Goal: Information Seeking & Learning: Learn about a topic

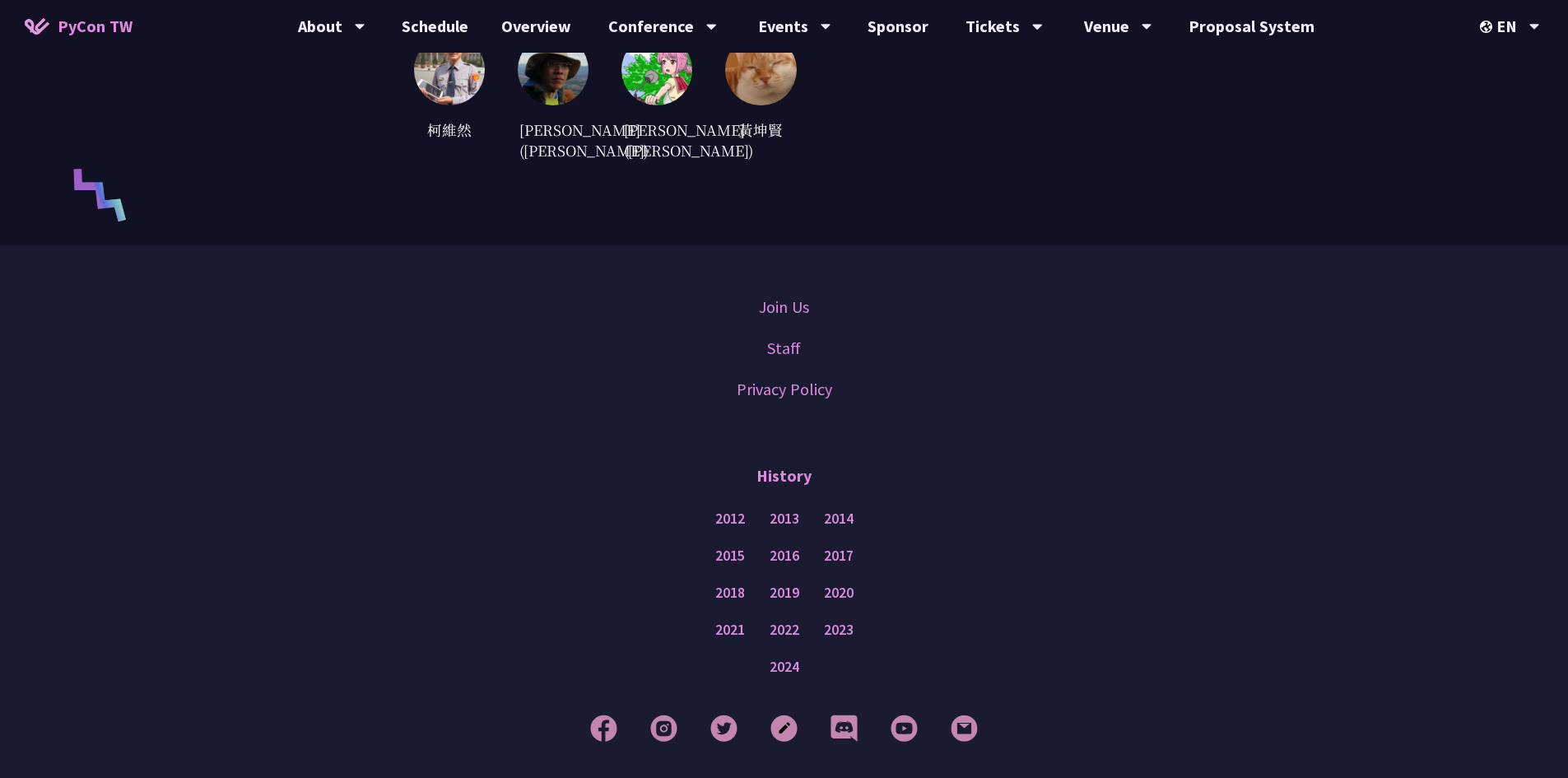
scroll to position [4672, 0]
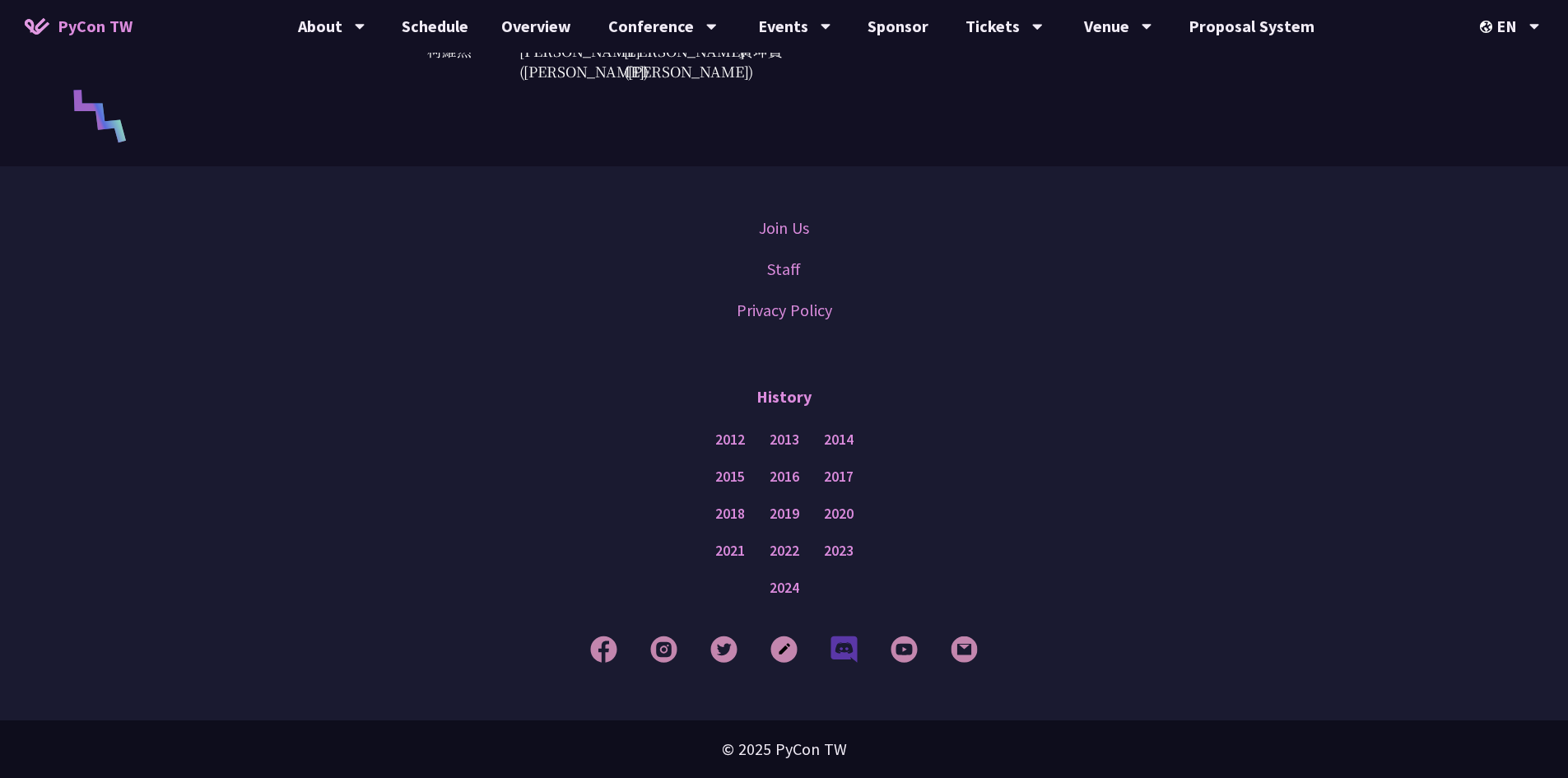
click at [834, 649] on img at bounding box center [844, 649] width 27 height 27
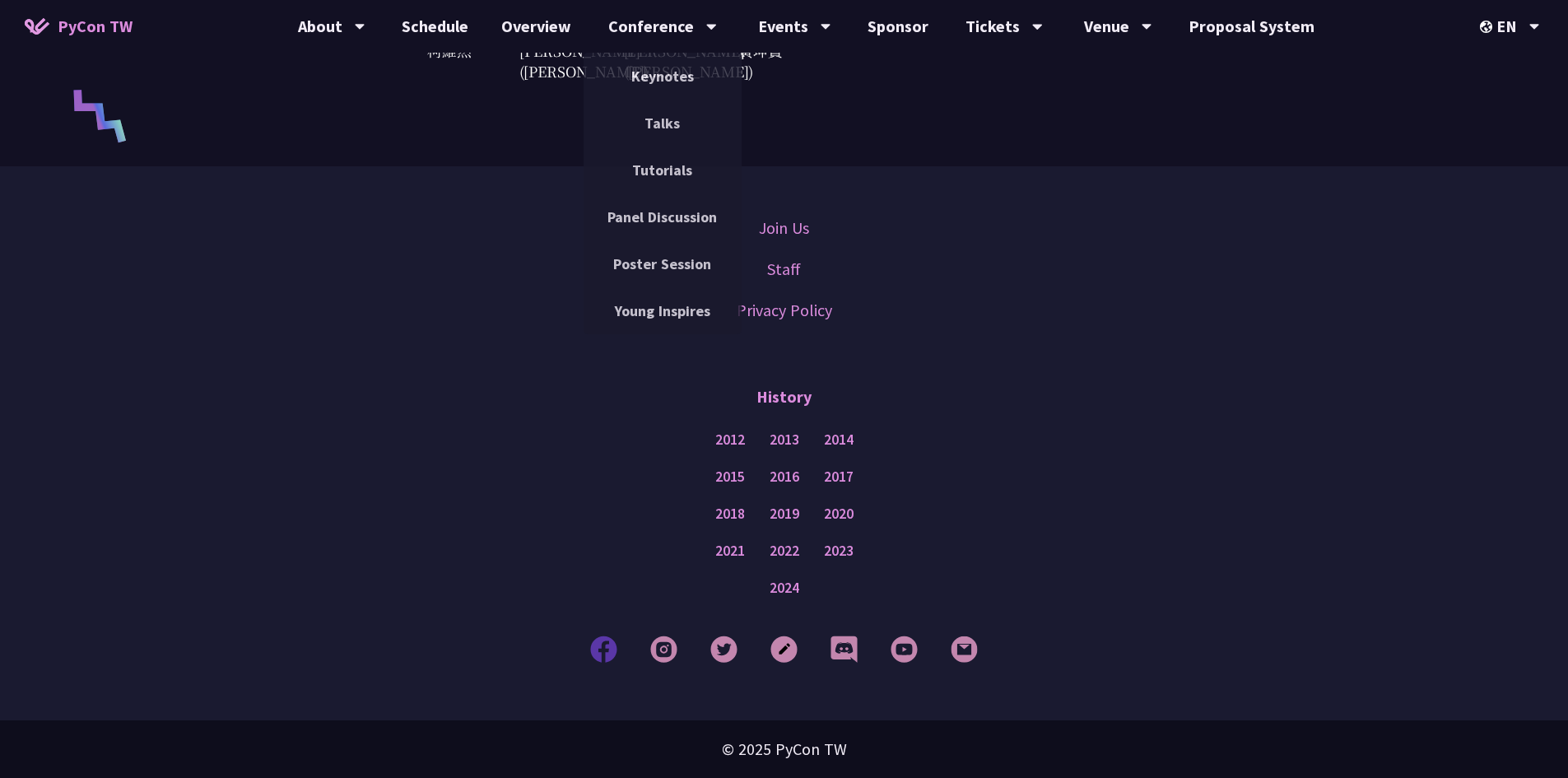
click at [605, 637] on img at bounding box center [604, 649] width 27 height 27
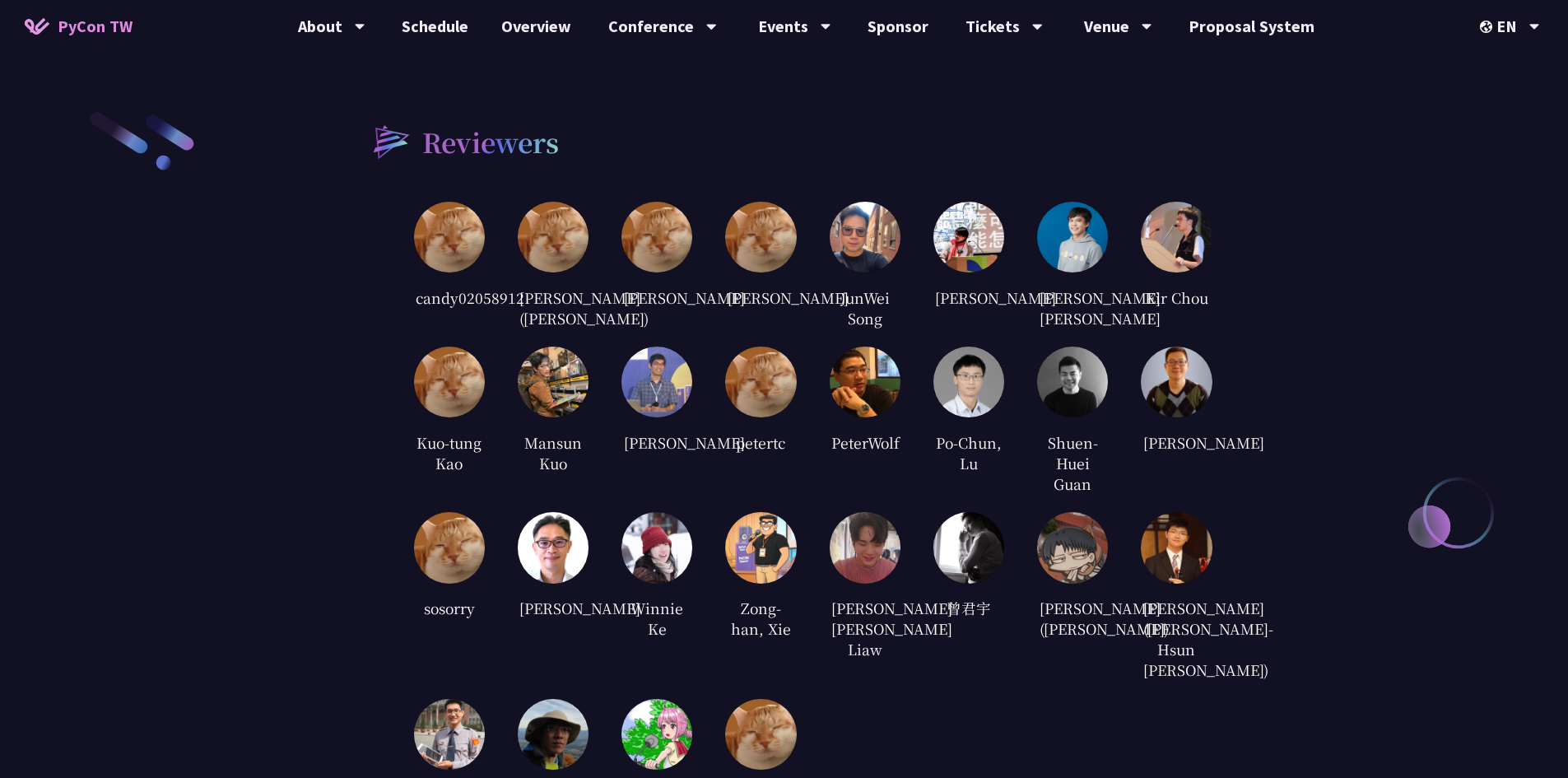
scroll to position [3849, 0]
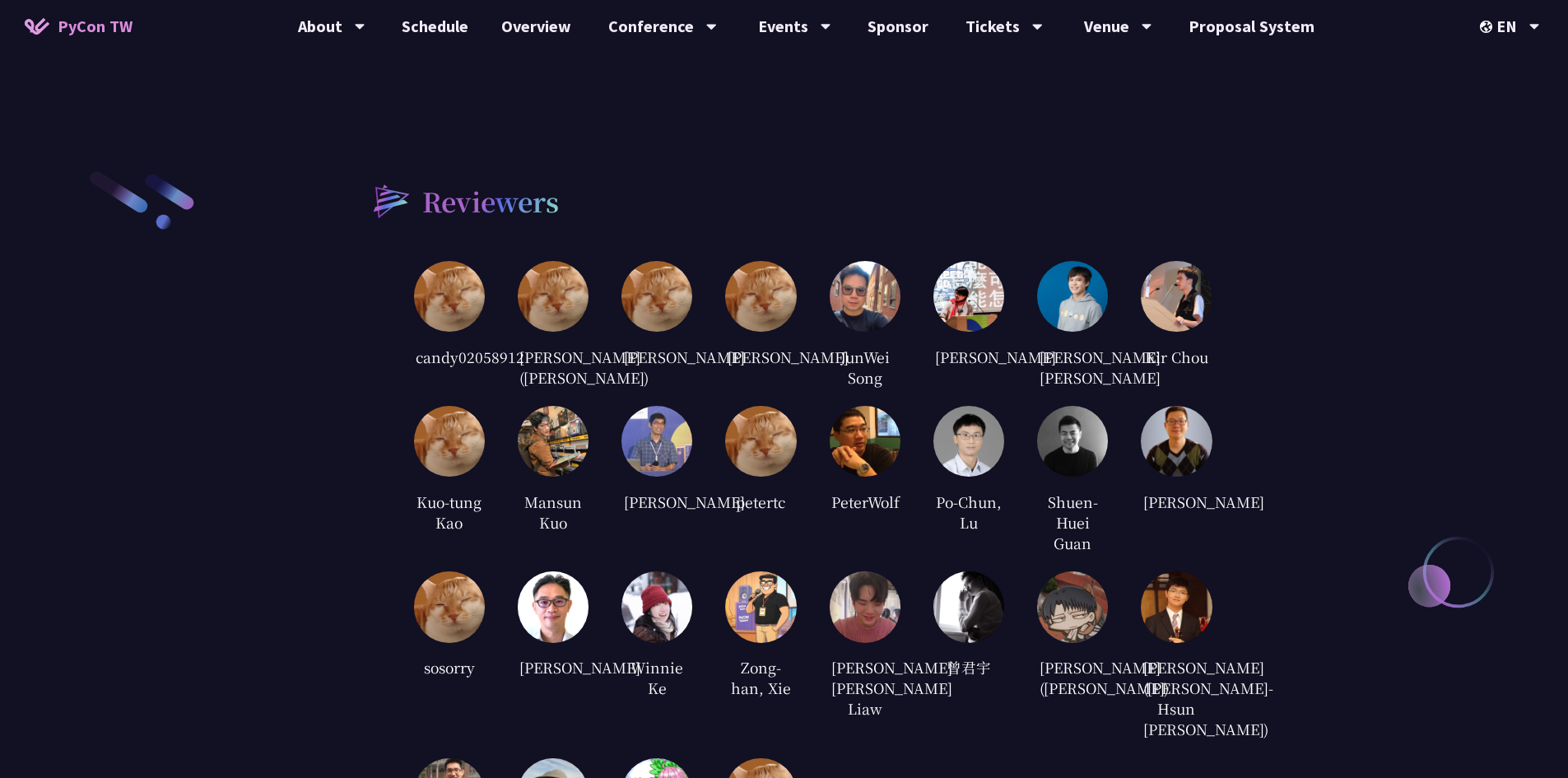
click at [943, 458] on img at bounding box center [969, 441] width 71 height 71
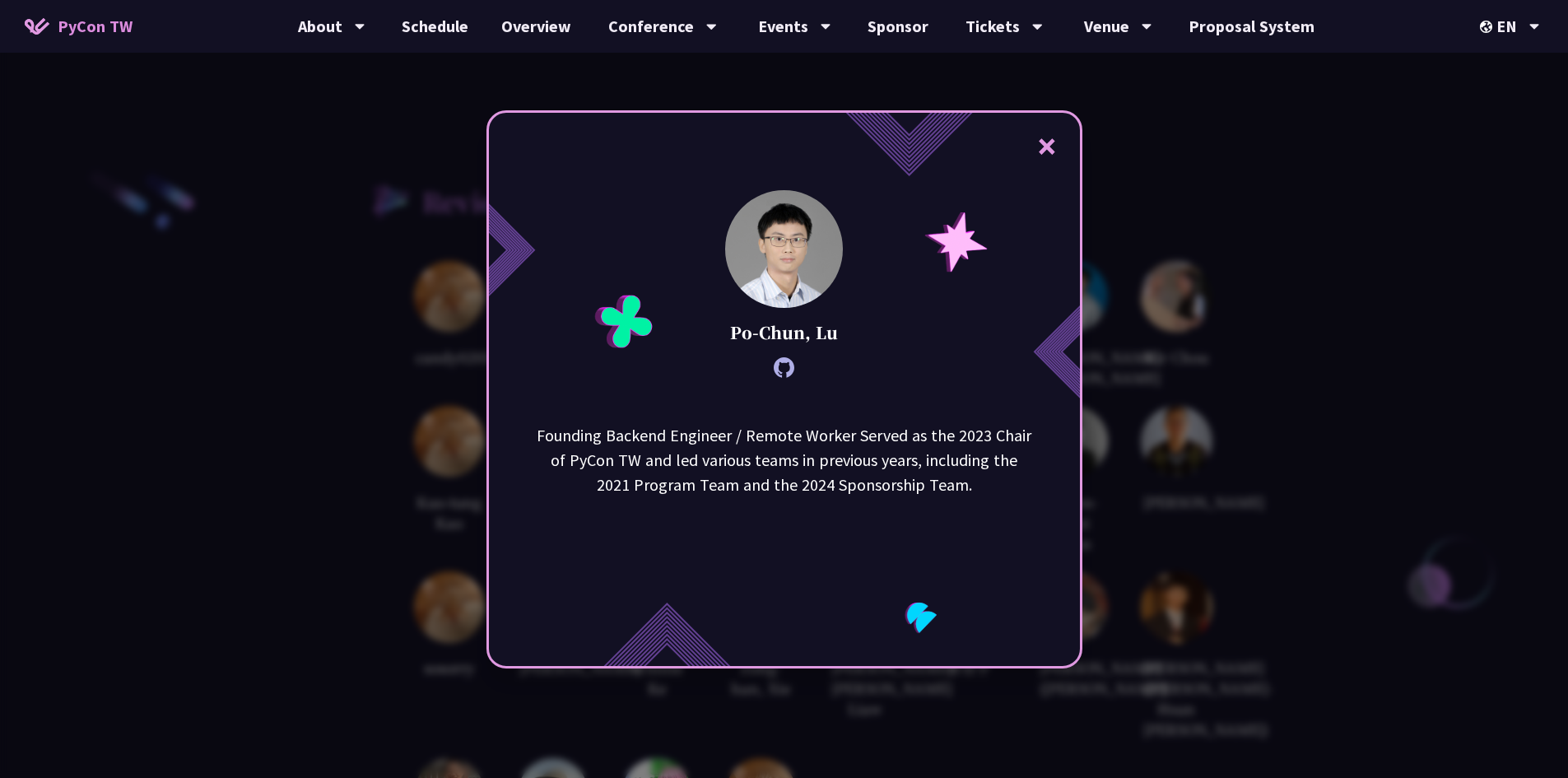
drag, startPoint x: 744, startPoint y: 331, endPoint x: 849, endPoint y: 332, distance: 105.0
click at [843, 332] on div "Po-Chun, Lu" at bounding box center [784, 284] width 118 height 188
click at [850, 330] on div "× [PERSON_NAME], [PERSON_NAME] Founding Backend Engineer / Remote Worker Served…" at bounding box center [784, 389] width 596 height 558
drag, startPoint x: 841, startPoint y: 329, endPoint x: 742, endPoint y: 338, distance: 99.4
click at [742, 338] on div "× [PERSON_NAME], [PERSON_NAME] Founding Backend Engineer / Remote Worker Served…" at bounding box center [784, 389] width 596 height 558
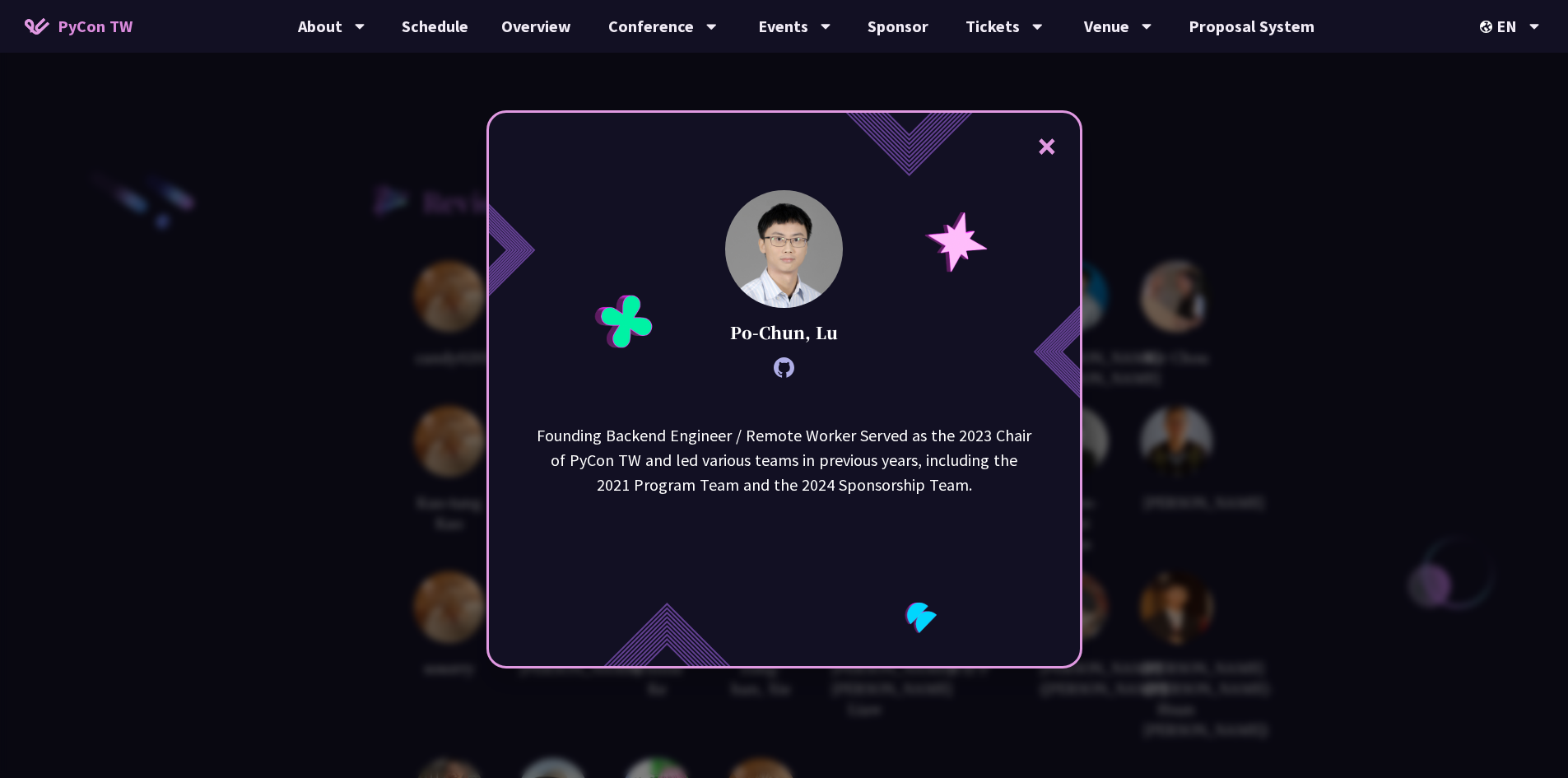
click at [1049, 144] on button "×" at bounding box center [1047, 145] width 50 height 49
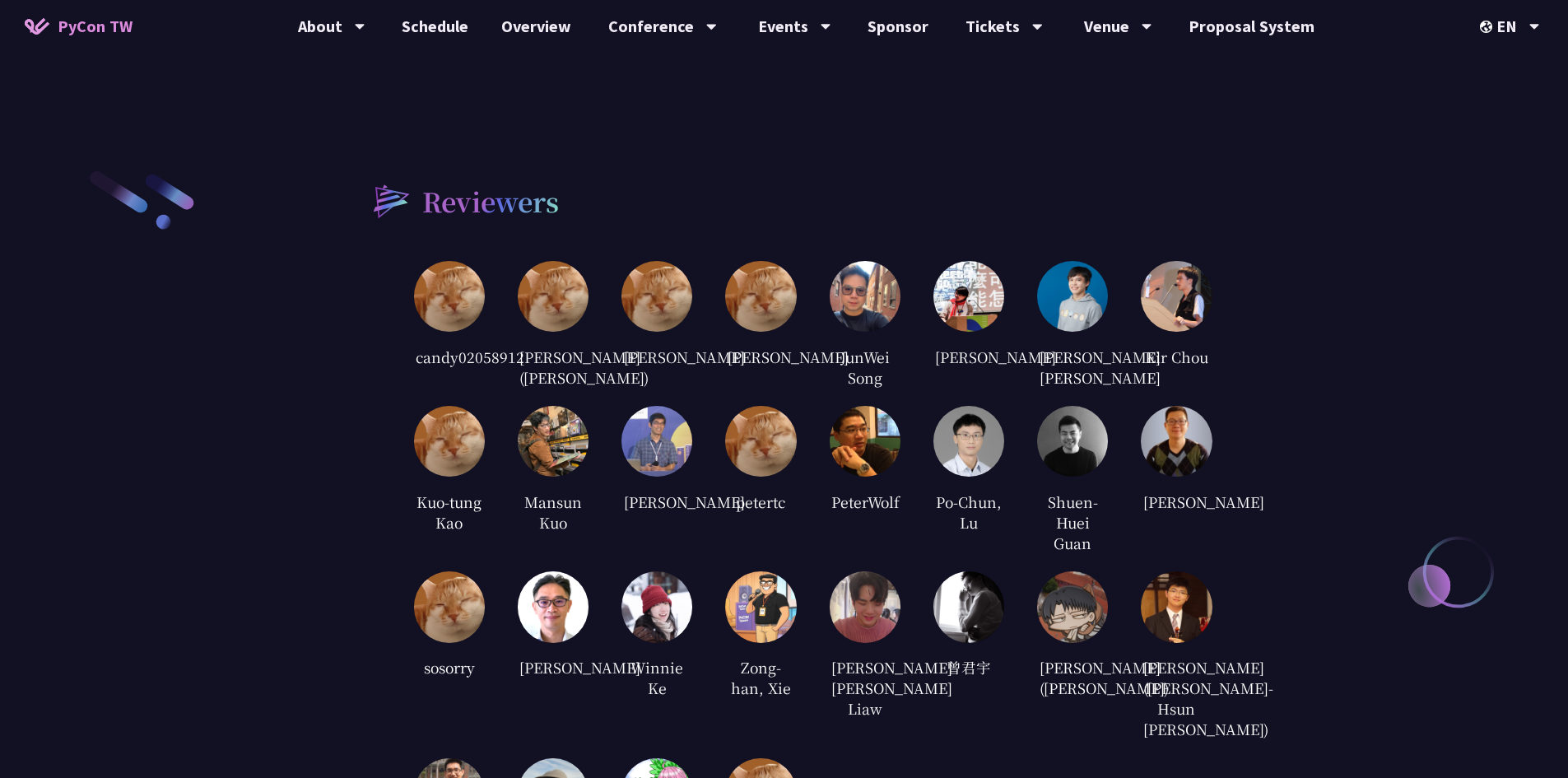
drag, startPoint x: 528, startPoint y: 316, endPoint x: 560, endPoint y: 360, distance: 54.4
click at [560, 360] on div "[PERSON_NAME] ([PERSON_NAME])" at bounding box center [553, 366] width 71 height 45
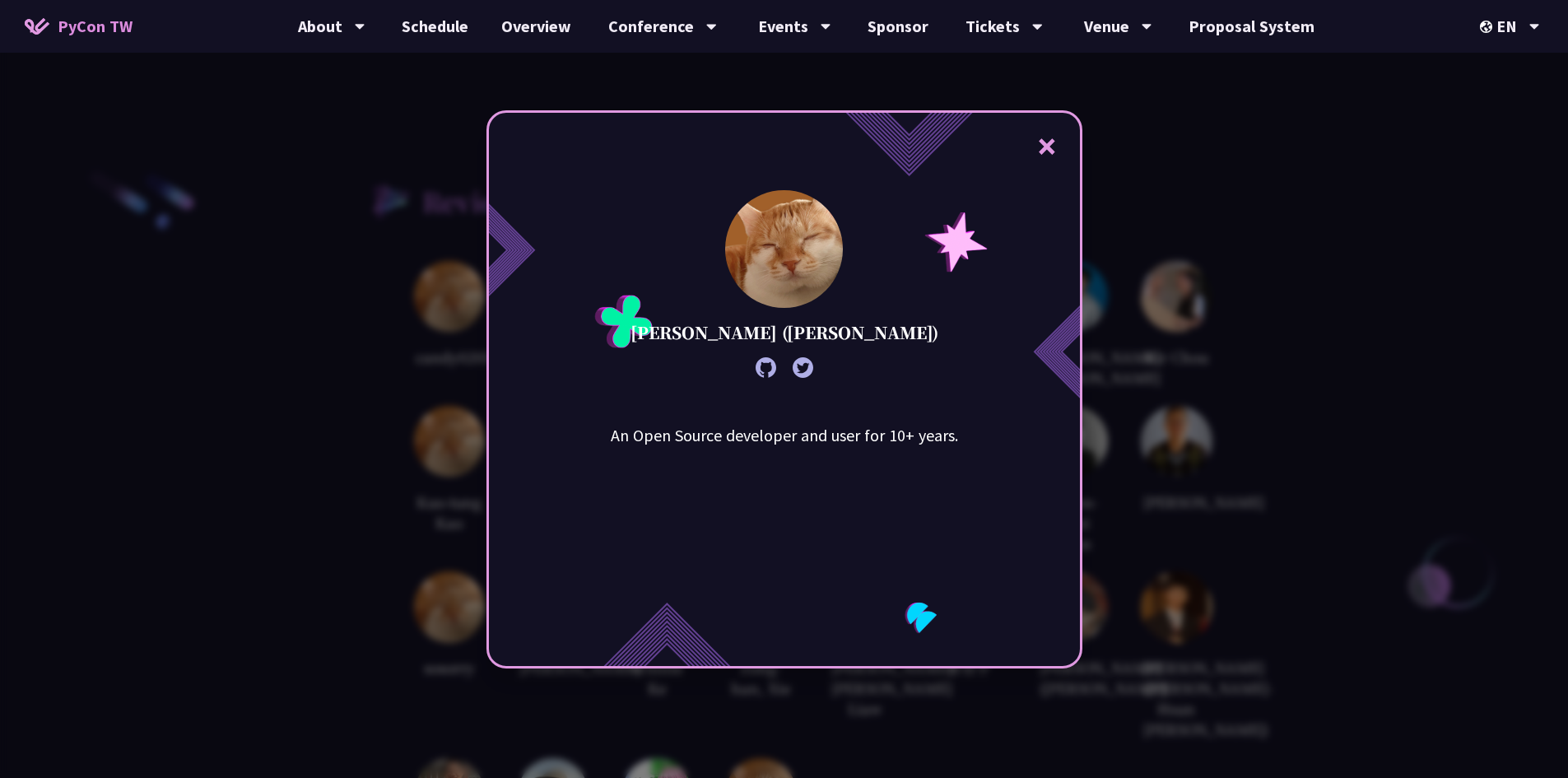
drag, startPoint x: 560, startPoint y: 360, endPoint x: 927, endPoint y: 328, distance: 368.4
click at [931, 324] on div "× [PERSON_NAME] ([PERSON_NAME]) An Open Source developer and user for 10+ years." at bounding box center [784, 389] width 596 height 558
drag, startPoint x: 688, startPoint y: 333, endPoint x: 831, endPoint y: 334, distance: 143.0
click at [831, 334] on p "[PERSON_NAME] ([PERSON_NAME])" at bounding box center [784, 333] width 308 height 24
click at [1049, 145] on button "×" at bounding box center [1047, 145] width 50 height 49
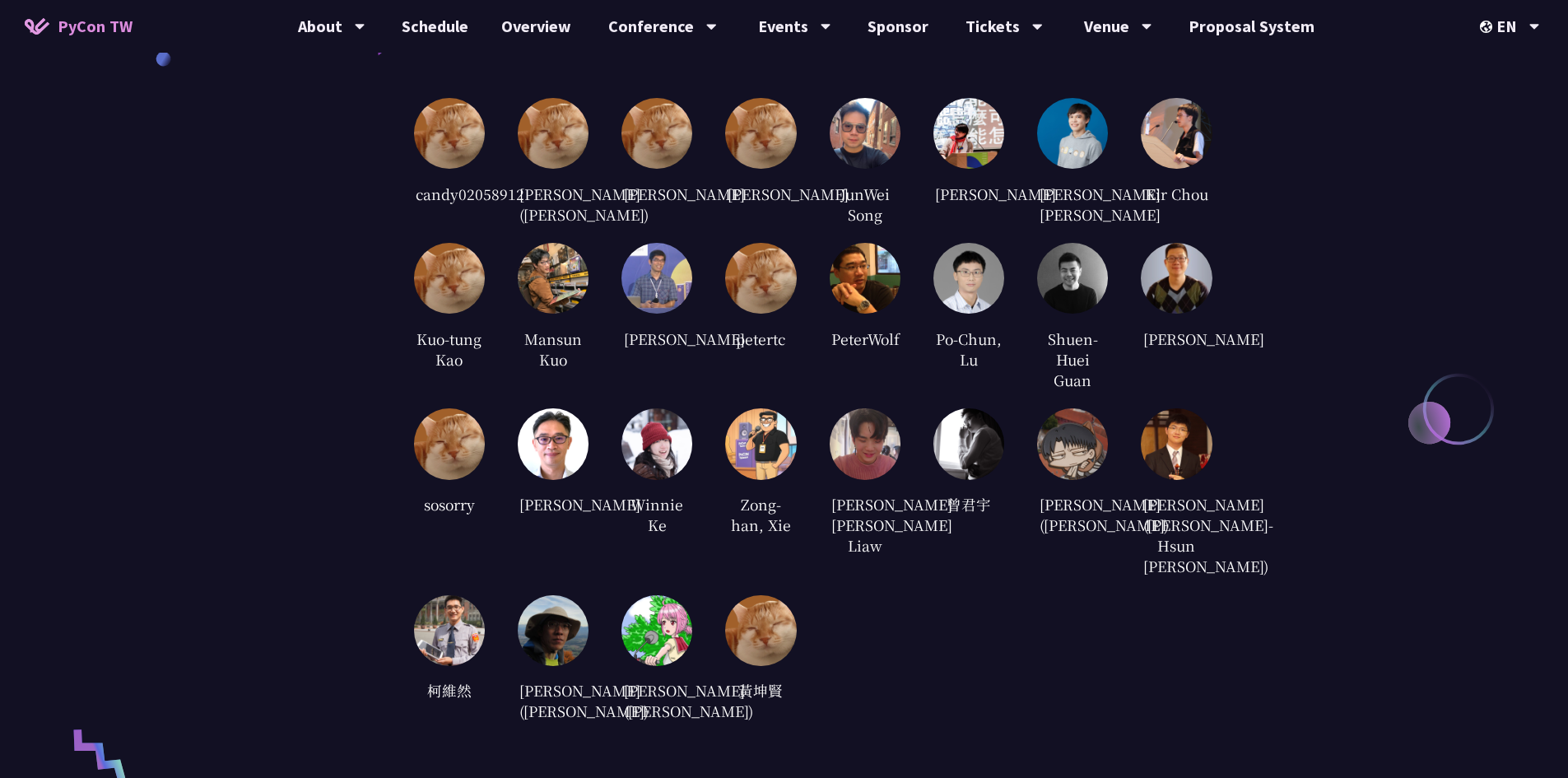
scroll to position [4014, 0]
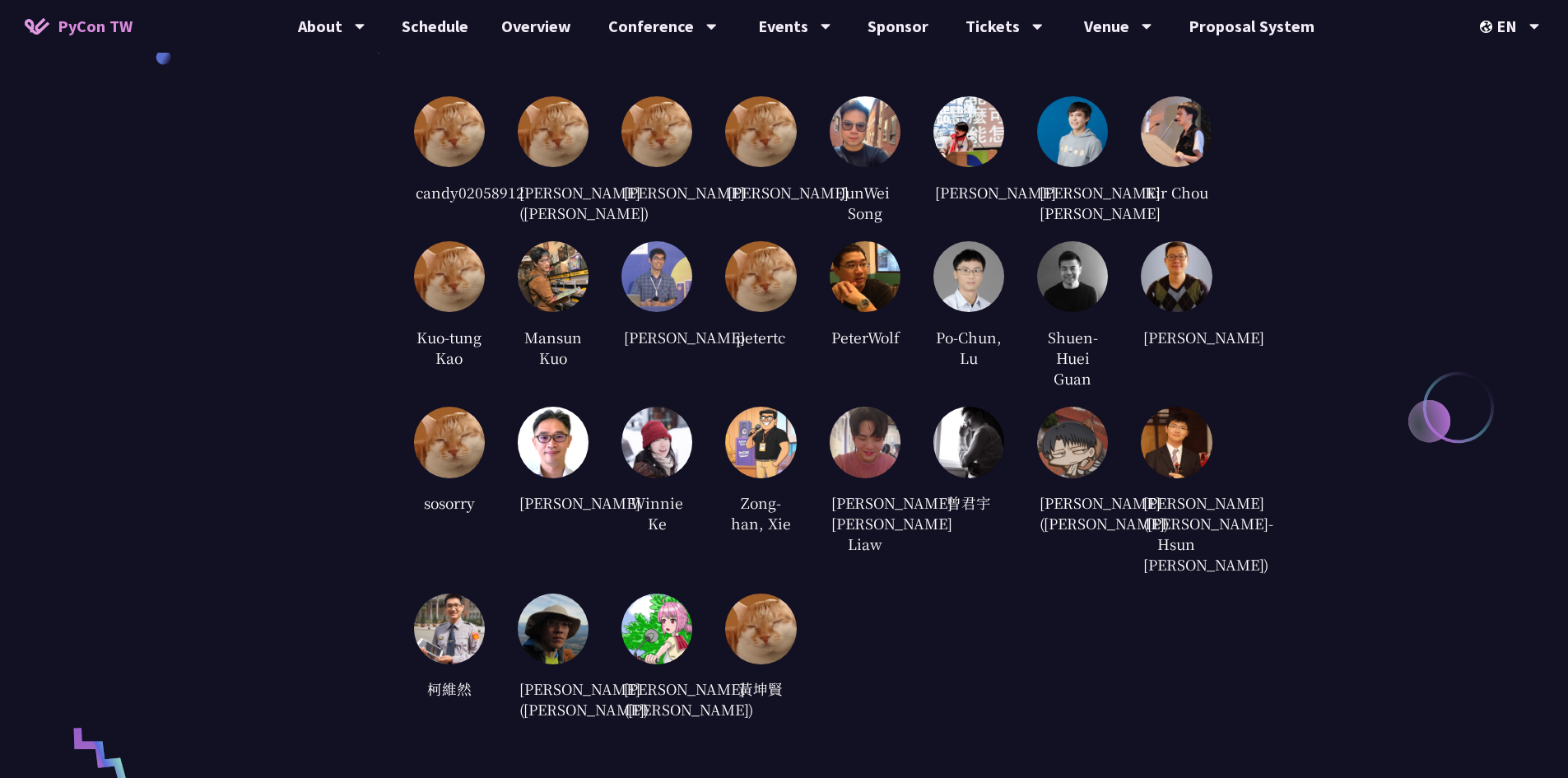
drag, startPoint x: 1063, startPoint y: 352, endPoint x: 1109, endPoint y: 380, distance: 53.9
click at [1109, 380] on div "candy02058912 [PERSON_NAME] ([PERSON_NAME]) [PERSON_NAME] [PERSON_NAME] JunWei …" at bounding box center [813, 409] width 798 height 625
click at [1225, 385] on div "Reviewers candy02058912 [PERSON_NAME] ([PERSON_NAME]) [PERSON_NAME] [PERSON_NAM…" at bounding box center [784, 362] width 1568 height 881
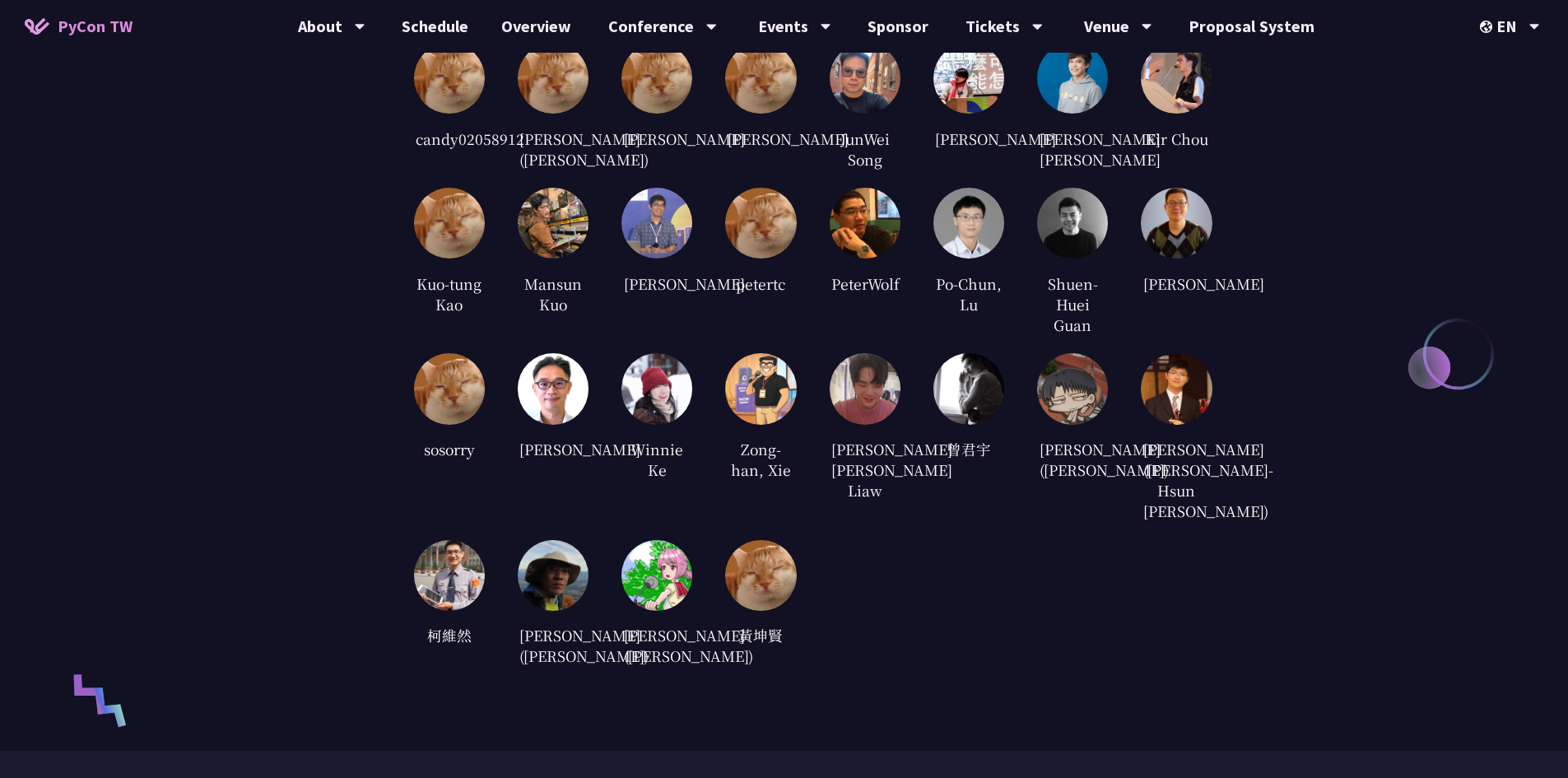
scroll to position [4097, 0]
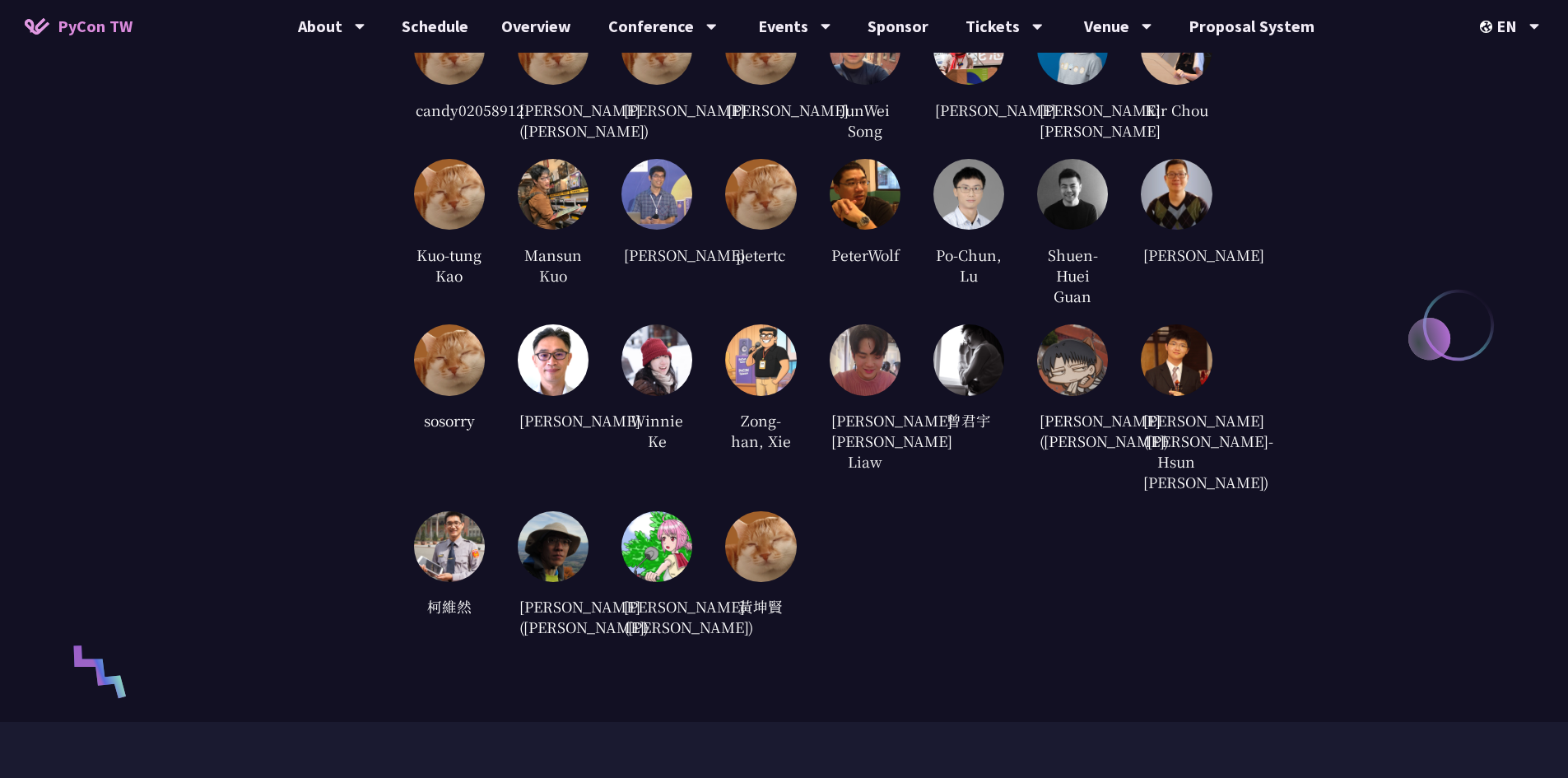
drag, startPoint x: 637, startPoint y: 612, endPoint x: 665, endPoint y: 656, distance: 52.2
click at [665, 639] on div "[PERSON_NAME]([PERSON_NAME])" at bounding box center [658, 616] width 71 height 45
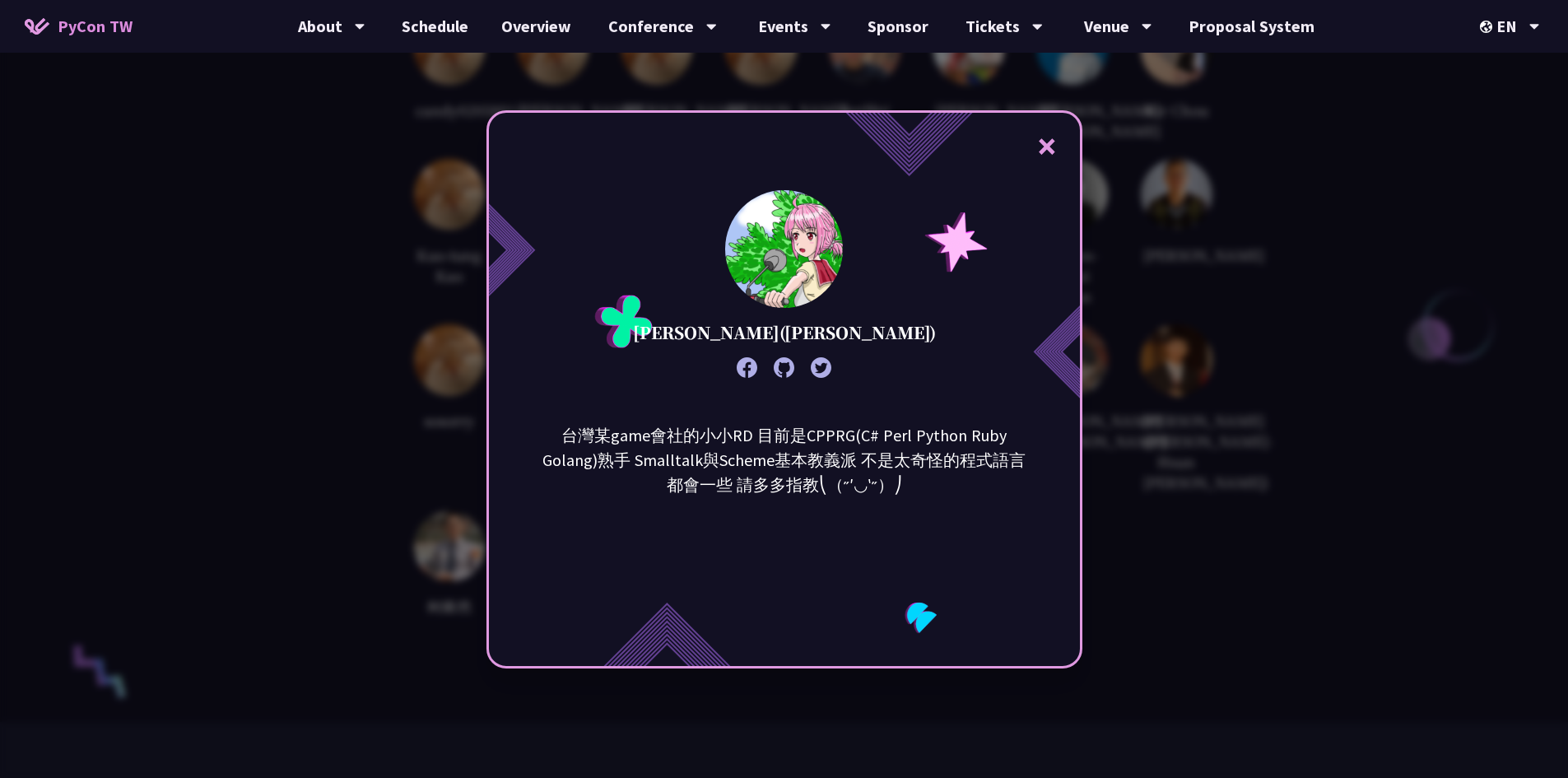
drag, startPoint x: 665, startPoint y: 656, endPoint x: 665, endPoint y: 637, distance: 19.0
drag, startPoint x: 665, startPoint y: 637, endPoint x: 628, endPoint y: 455, distance: 185.7
click at [628, 455] on p "台灣某game會社的小小RD 目前是CPPRG(C# Perl Python Ruby Golang)熟手 Smalltalk與Scheme基本教義派 不是太…" at bounding box center [784, 459] width 497 height 74
drag, startPoint x: 740, startPoint y: 333, endPoint x: 891, endPoint y: 334, distance: 151.0
click at [891, 334] on p "[PERSON_NAME]([PERSON_NAME])" at bounding box center [784, 333] width 303 height 24
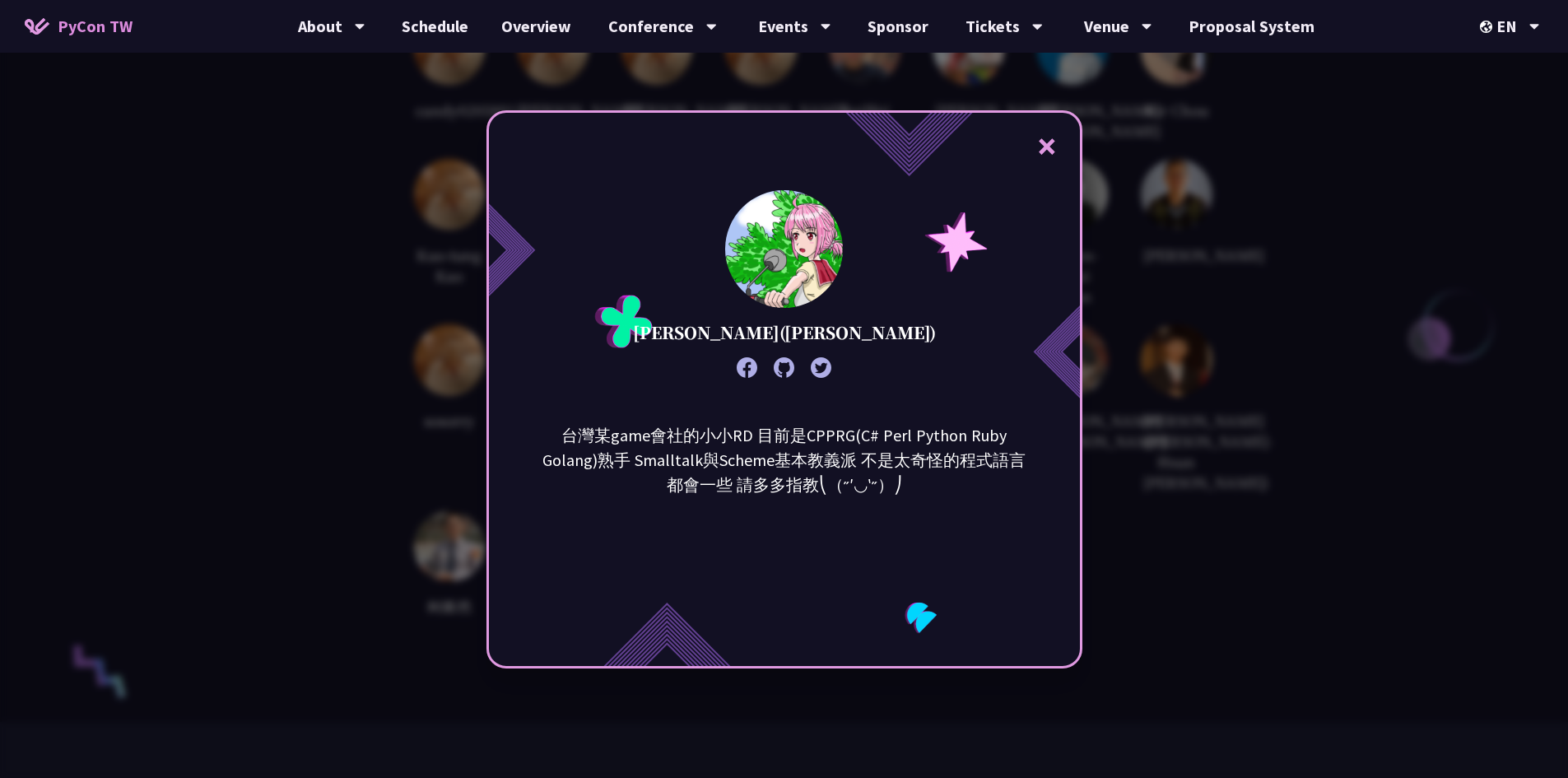
click at [1188, 519] on div "× [PERSON_NAME]([PERSON_NAME]) 台灣某game會社的小小RD 目前是CPPRG(C# Perl Python Ruby Gola…" at bounding box center [784, 389] width 1568 height 778
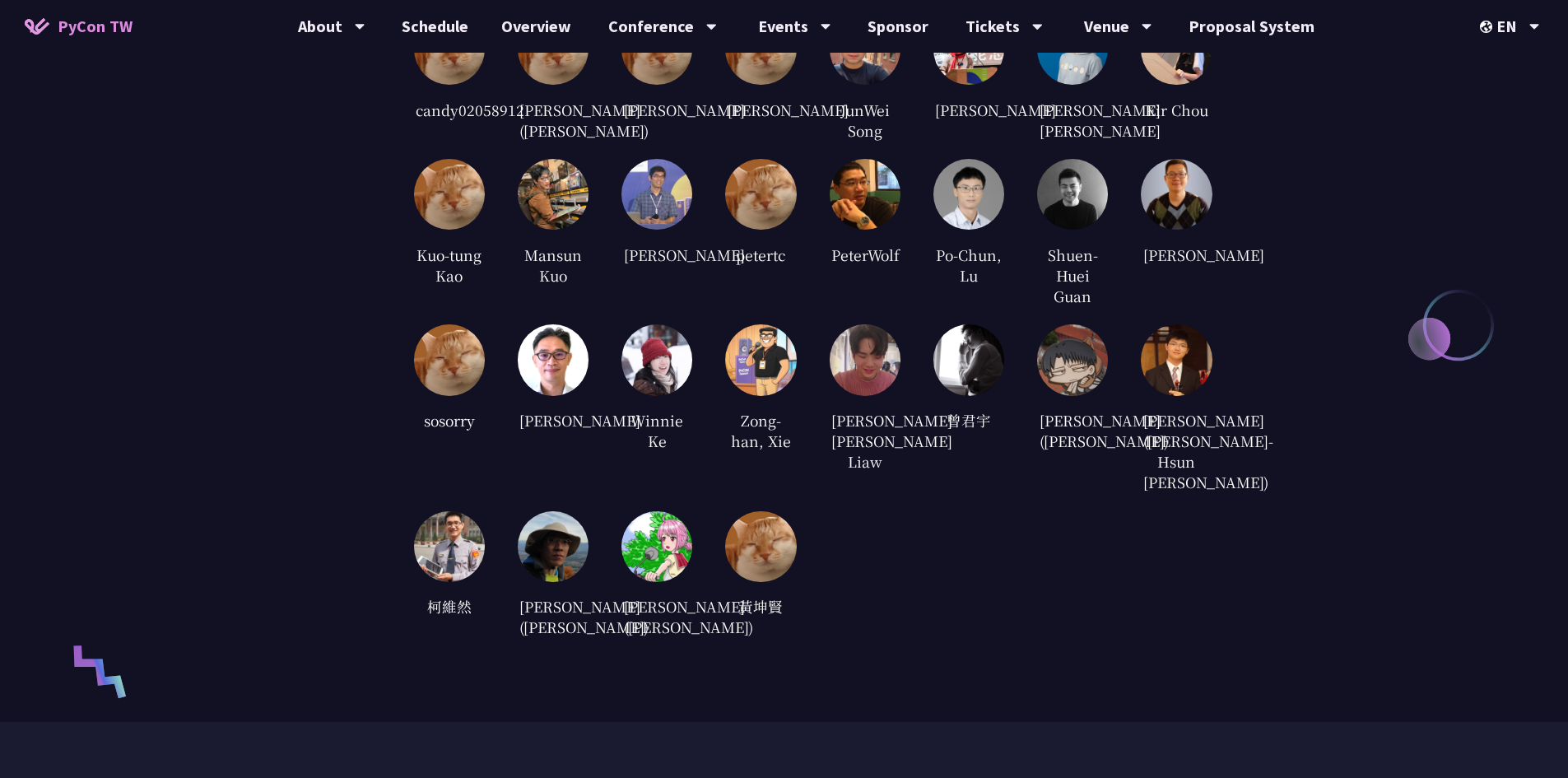
click at [1180, 392] on img at bounding box center [1177, 359] width 71 height 71
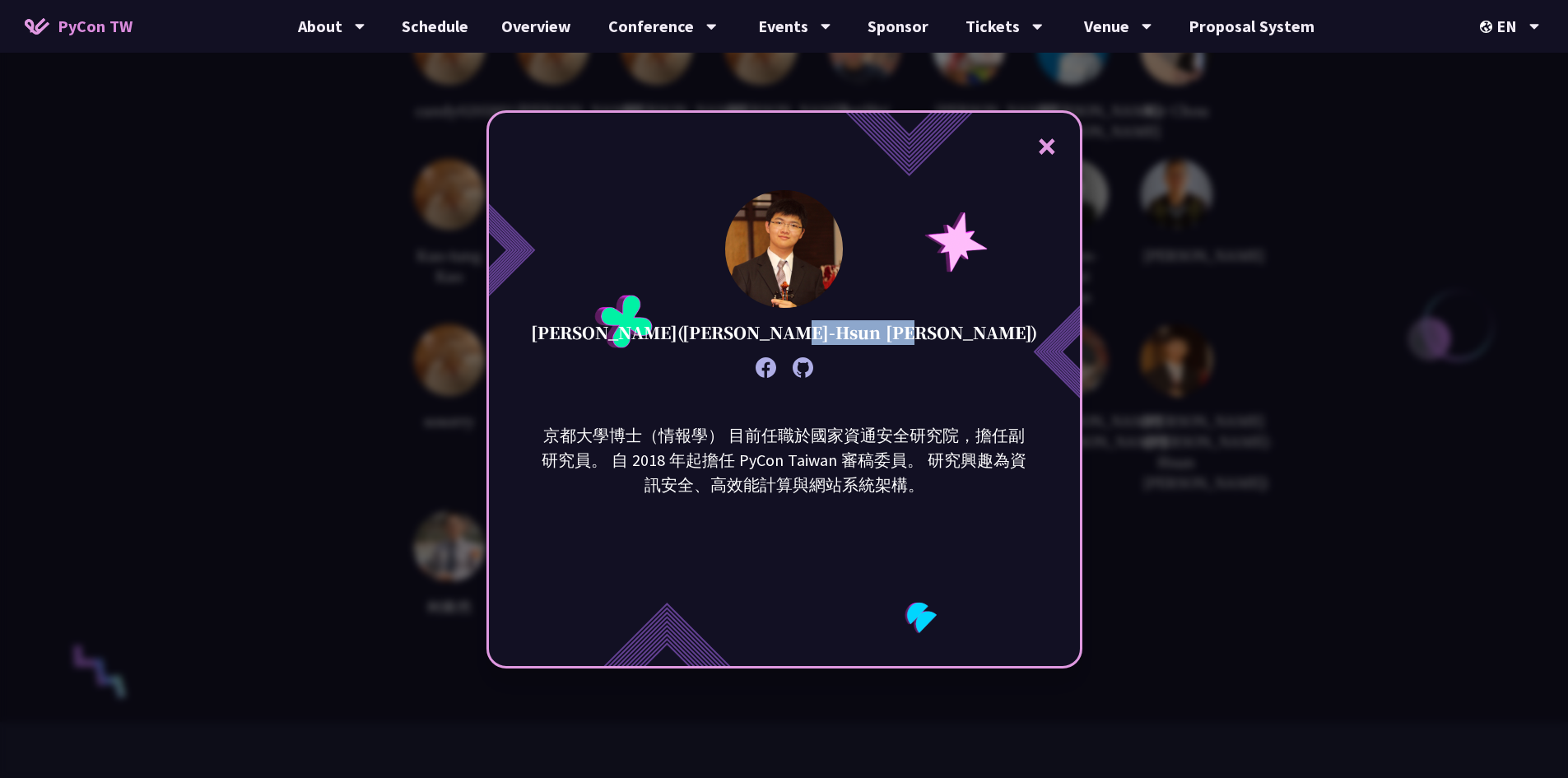
drag, startPoint x: 760, startPoint y: 332, endPoint x: 865, endPoint y: 333, distance: 105.0
click at [865, 333] on p "[PERSON_NAME]([PERSON_NAME]-Hsun [PERSON_NAME])" at bounding box center [784, 333] width 506 height 24
drag, startPoint x: 870, startPoint y: 331, endPoint x: 765, endPoint y: 338, distance: 105.2
click at [765, 338] on p "[PERSON_NAME]([PERSON_NAME]-Hsun [PERSON_NAME])" at bounding box center [784, 333] width 506 height 24
click at [1161, 536] on div "× [PERSON_NAME]([PERSON_NAME]-Hsun [PERSON_NAME]) 京都大學博士（情報學） 目前任職於國家資通安全研究院，擔任…" at bounding box center [784, 389] width 1568 height 778
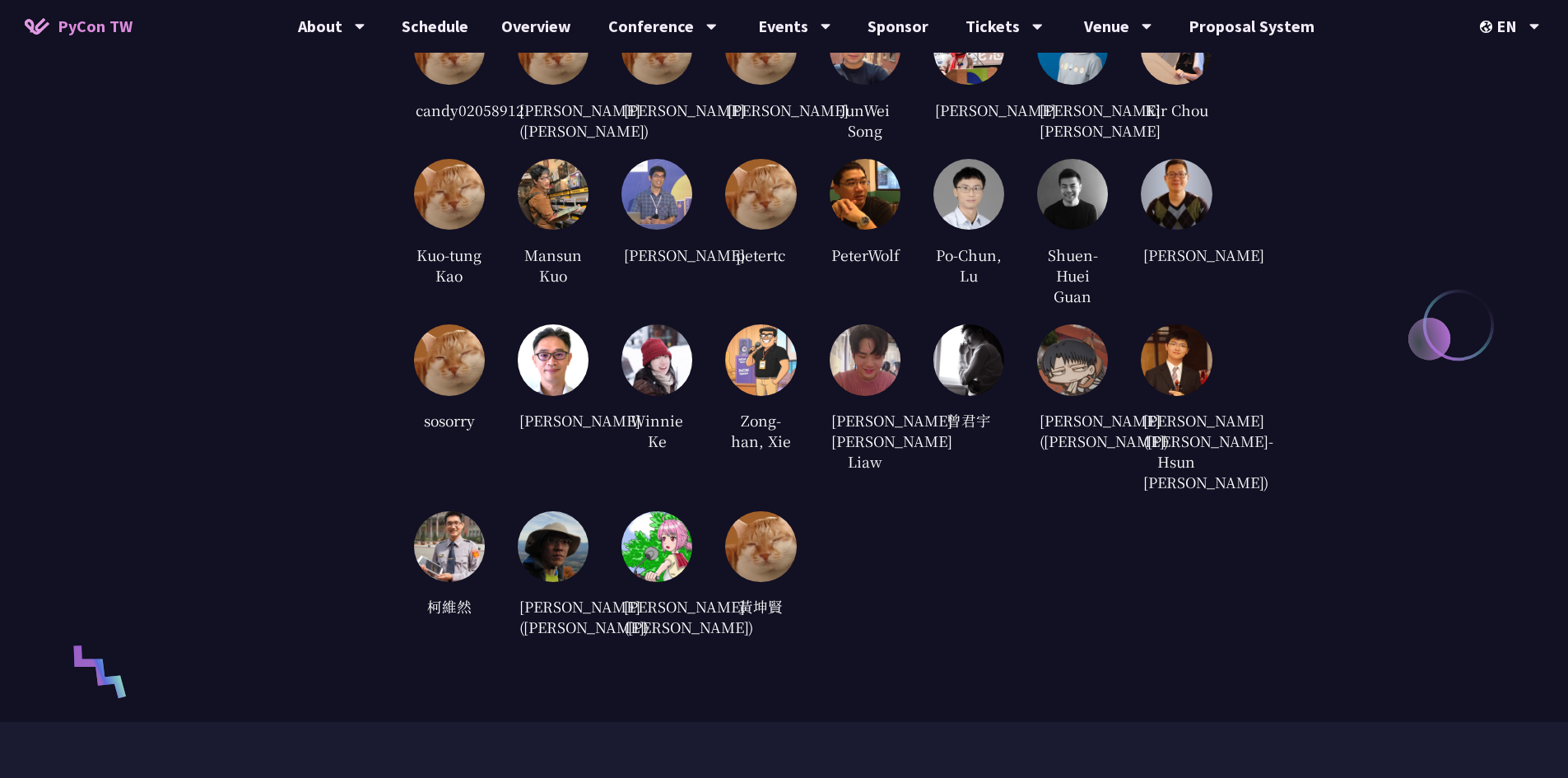
click at [892, 550] on div "candy02058912 [PERSON_NAME] ([PERSON_NAME]) [PERSON_NAME] [PERSON_NAME] JunWei …" at bounding box center [813, 326] width 798 height 625
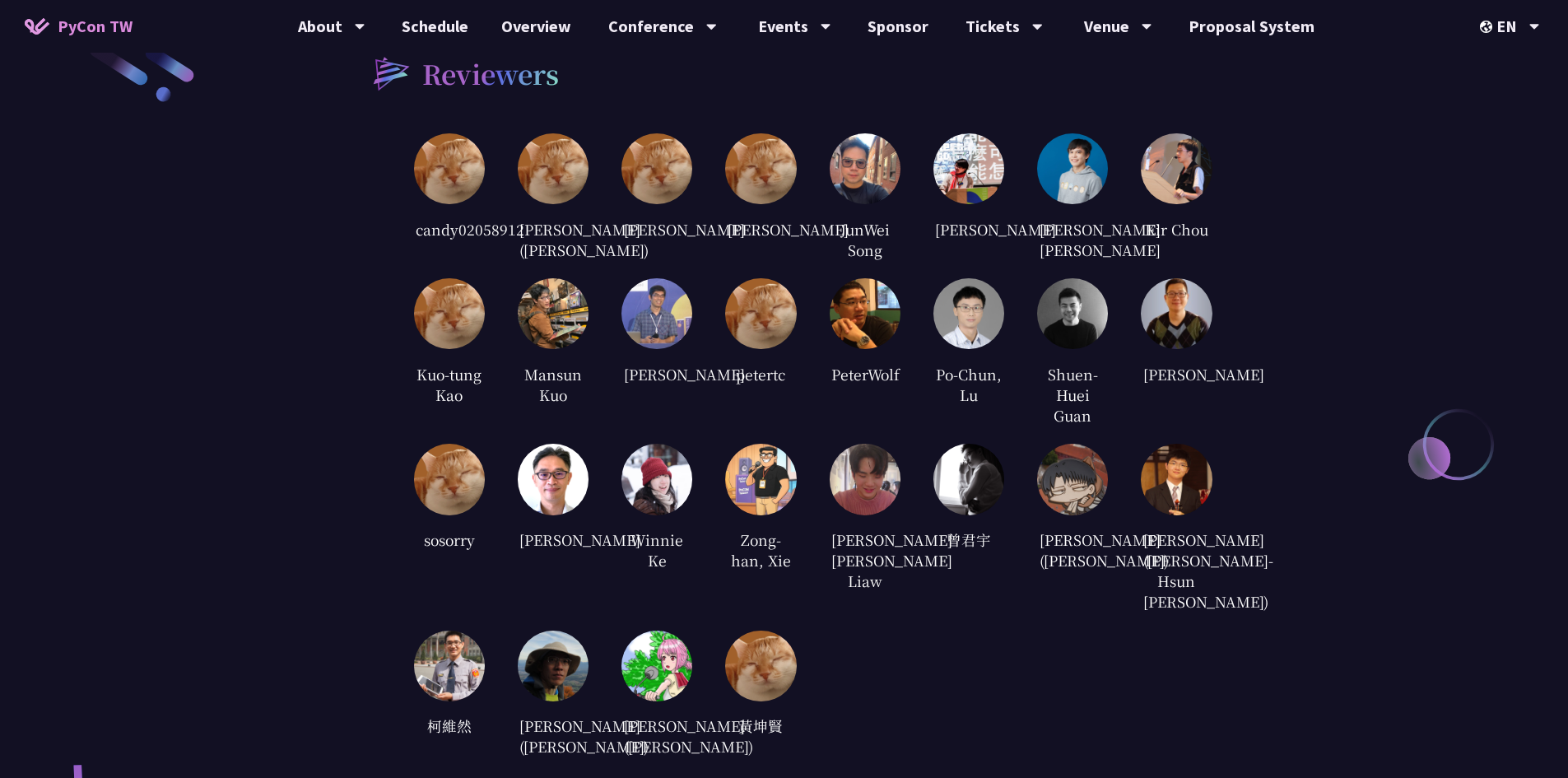
scroll to position [3932, 0]
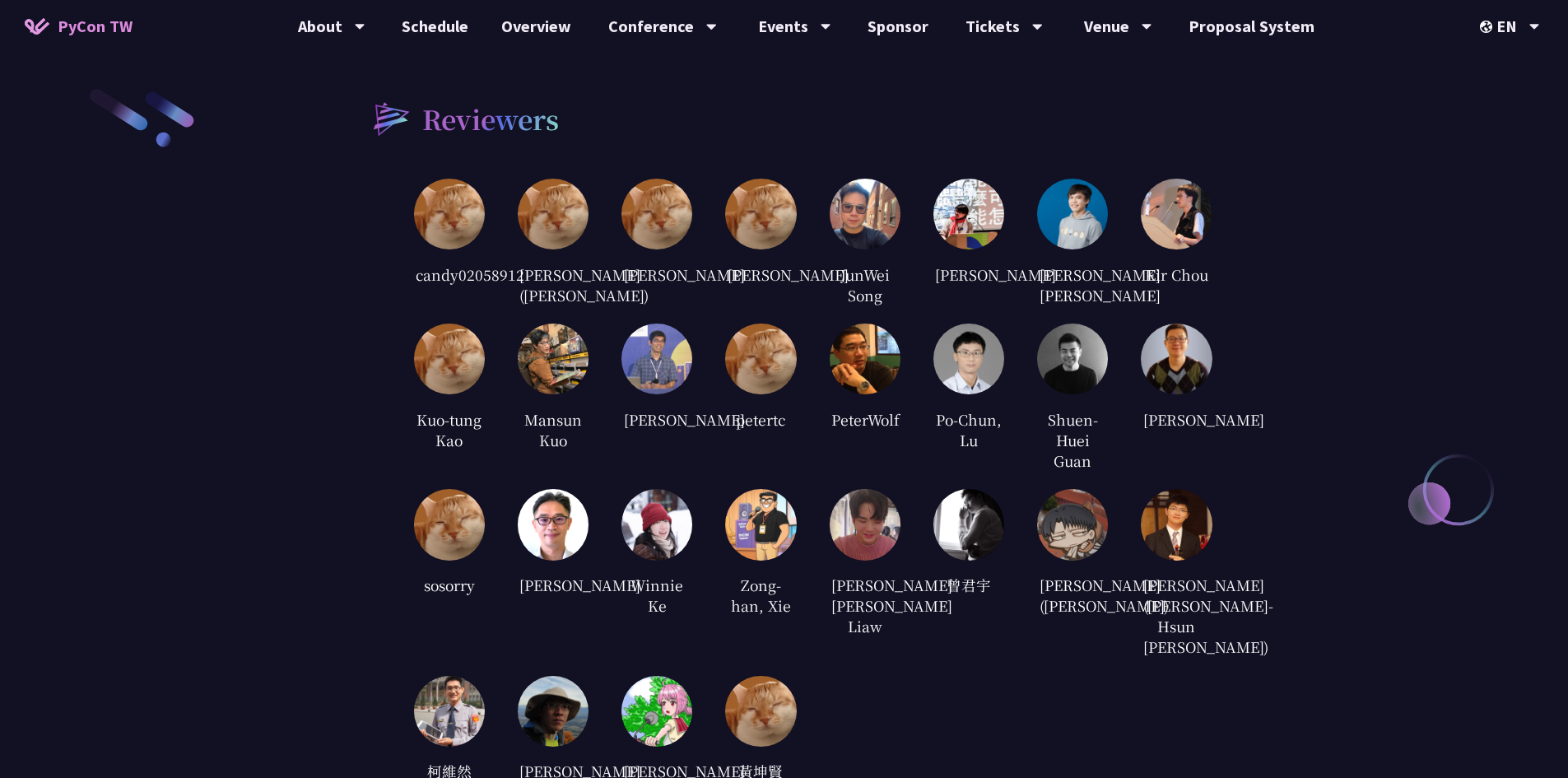
drag, startPoint x: 653, startPoint y: 243, endPoint x: 691, endPoint y: 274, distance: 49.0
click at [691, 274] on div "[PERSON_NAME]" at bounding box center [658, 274] width 71 height 24
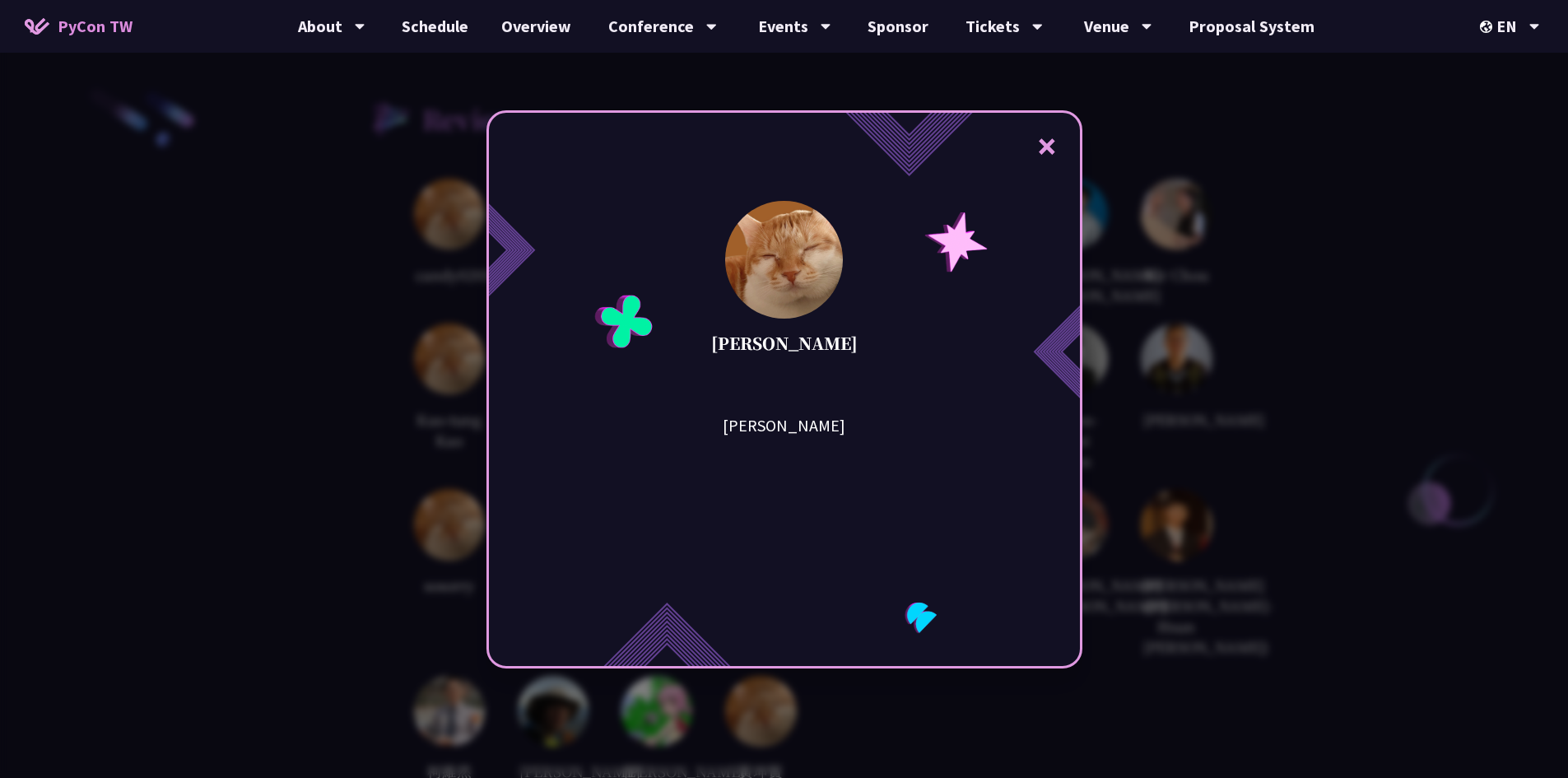
drag, startPoint x: 690, startPoint y: 273, endPoint x: 592, endPoint y: 258, distance: 99.1
click at [592, 258] on div "× [PERSON_NAME]" at bounding box center [784, 389] width 596 height 558
drag, startPoint x: 738, startPoint y: 431, endPoint x: 867, endPoint y: 432, distance: 129.0
click at [867, 432] on div "[PERSON_NAME]" at bounding box center [784, 496] width 216 height 165
